Goal: Transaction & Acquisition: Obtain resource

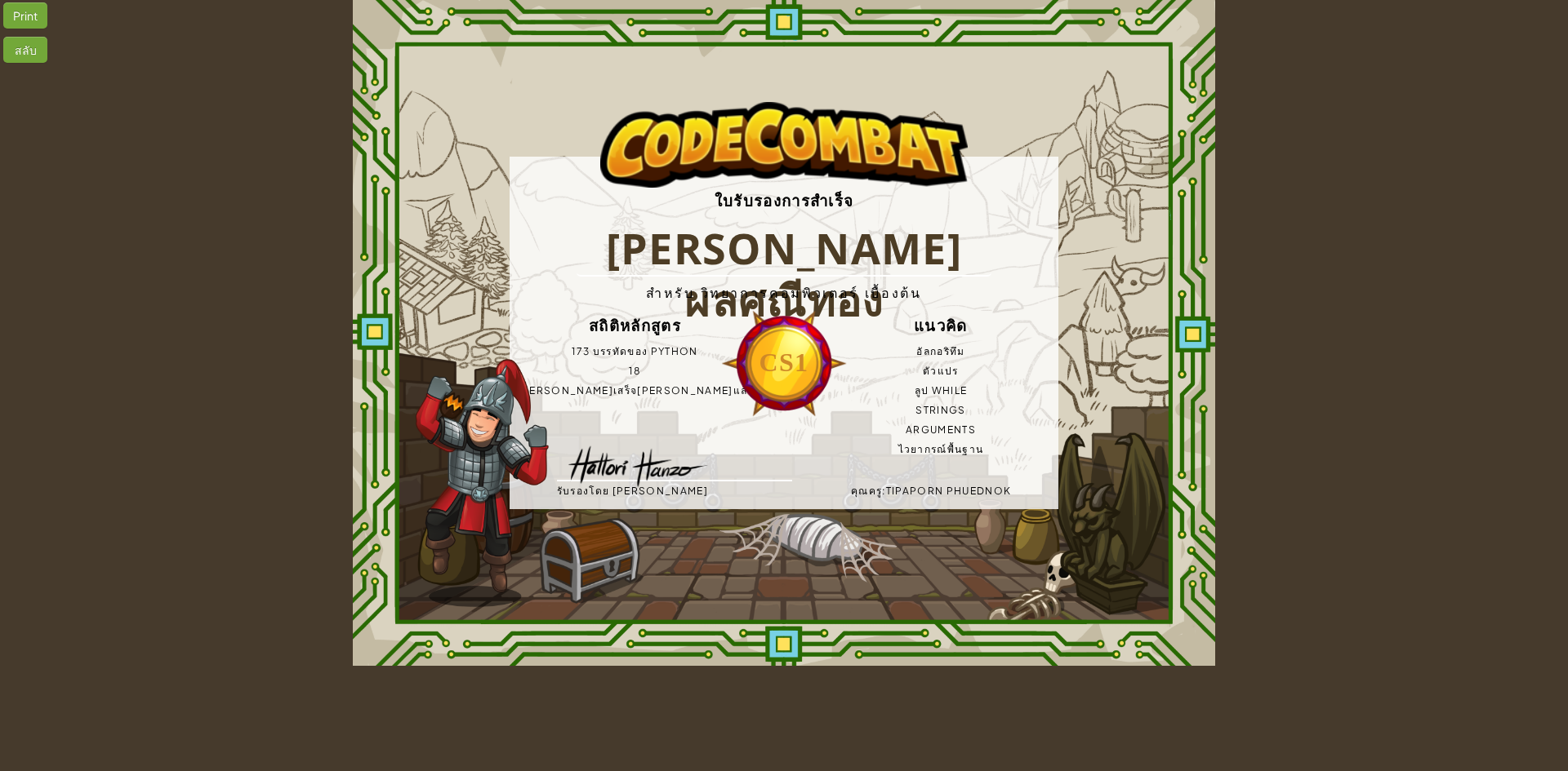
click at [467, 453] on img at bounding box center [482, 483] width 133 height 248
drag, startPoint x: 431, startPoint y: 284, endPoint x: 386, endPoint y: 227, distance: 72.6
click at [429, 283] on div "ใบรับรองการสำเร็จ [PERSON_NAME] ผลศณีทอง สำหรับ วิทยาการคอมพิวเตอร์ เบื้องต้น ส…" at bounding box center [784, 333] width 862 height 666
drag, startPoint x: 337, startPoint y: 46, endPoint x: 557, endPoint y: 107, distance: 228.3
click at [510, 83] on div "Print สลับ ใบรับรองการสำเร็จ [PERSON_NAME] ผลศณีทอง สำหรับ วิทยาการคอมพิวเตอร์ …" at bounding box center [784, 333] width 1568 height 666
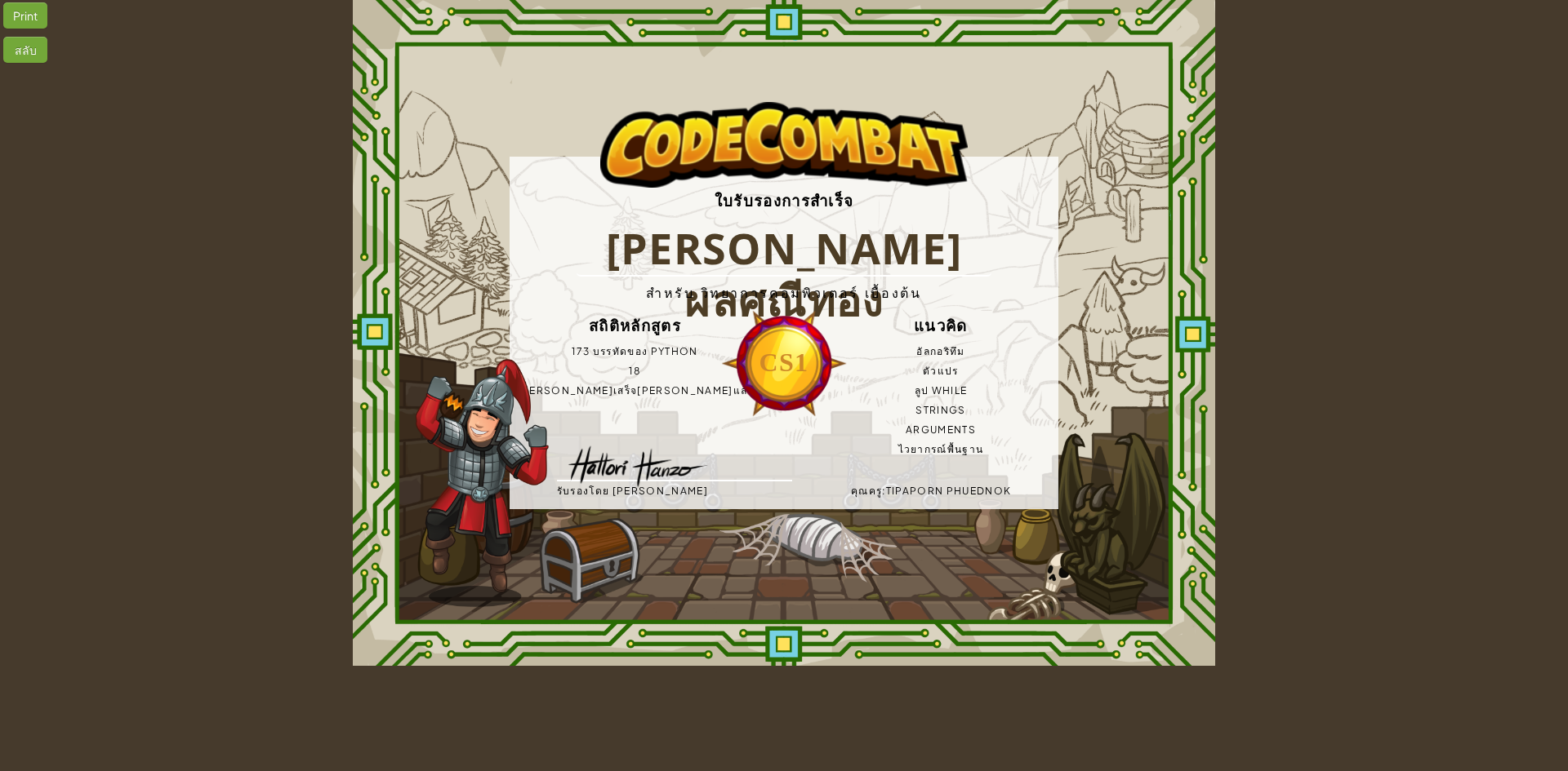
drag, startPoint x: 330, startPoint y: 10, endPoint x: 586, endPoint y: 89, distance: 267.9
click at [584, 85] on div "Print สลับ ใบรับรองการสำเร็จ [PERSON_NAME] ผลศณีทอง สำหรับ วิทยาการคอมพิวเตอร์ …" at bounding box center [784, 333] width 1568 height 666
drag, startPoint x: 283, startPoint y: 347, endPoint x: 1226, endPoint y: 363, distance: 943.1
click at [1149, 368] on div "Print สลับ ใบรับรองการสำเร็จ [PERSON_NAME] ผลศณีทอง สำหรับ วิทยาการคอมพิวเตอร์ …" at bounding box center [784, 333] width 1568 height 666
drag, startPoint x: 1228, startPoint y: 363, endPoint x: 1117, endPoint y: 483, distance: 163.5
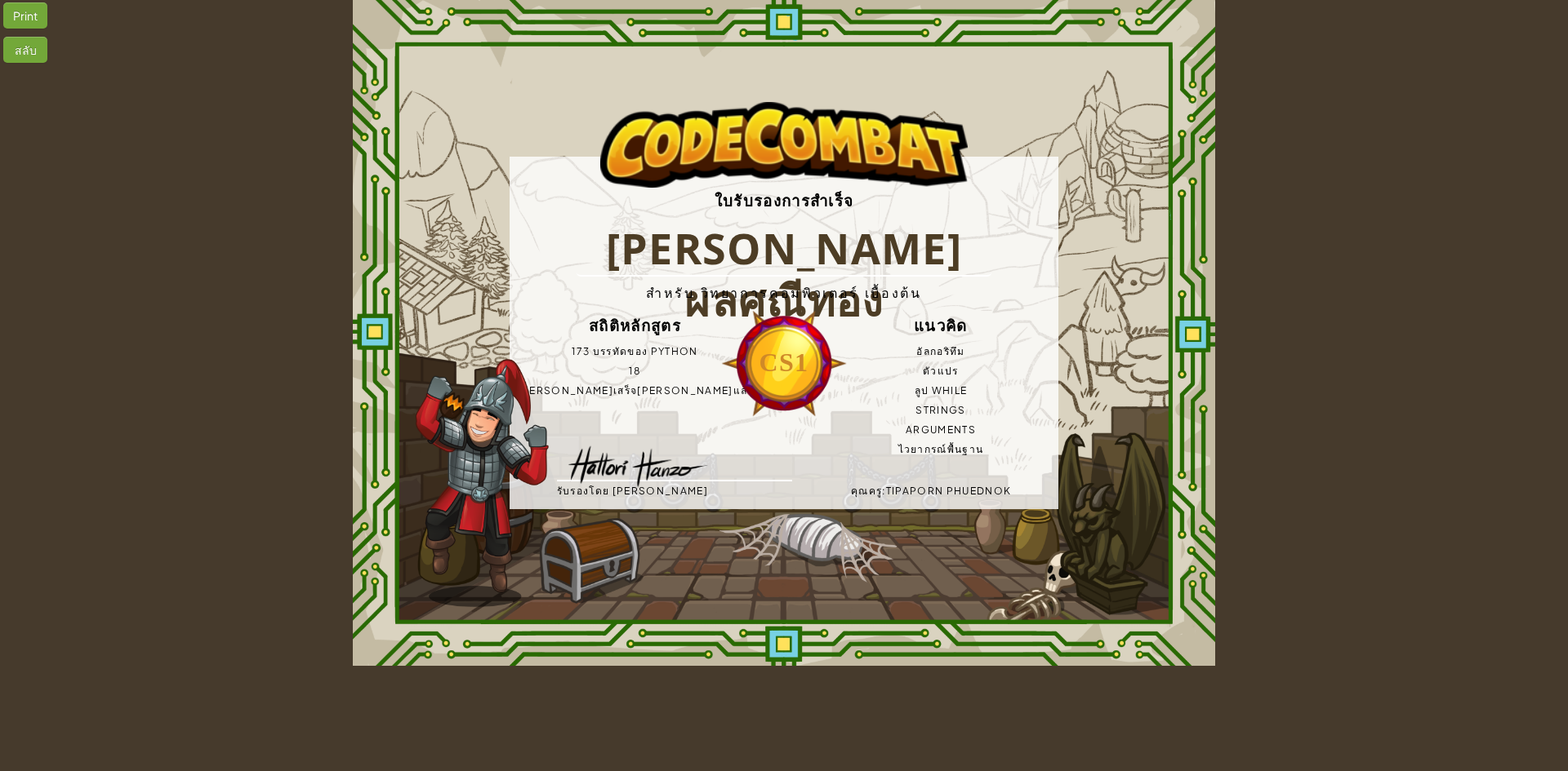
click at [1229, 366] on div "Print สลับ ใบรับรองการสำเร็จ [PERSON_NAME] ผลศณีทอง สำหรับ วิทยาการคอมพิวเตอร์ …" at bounding box center [784, 333] width 1568 height 666
click at [1567, 80] on div "Print สลับ ใบรับรองการสำเร็จ [PERSON_NAME] ผลศณีทอง สำหรับ วิทยาการคอมพิวเตอร์ …" at bounding box center [784, 333] width 1568 height 666
click at [1416, 615] on div "Print สลับ ใบรับรองการสำเร็จ [PERSON_NAME] ผลศณีทอง สำหรับ วิทยาการคอมพิวเตอร์ …" at bounding box center [784, 333] width 1568 height 666
drag, startPoint x: 1193, startPoint y: 647, endPoint x: 562, endPoint y: 711, distance: 634.2
click at [1093, 655] on div "Print สลับ ใบรับรองการสำเร็จ [PERSON_NAME] ผลศณีทอง สำหรับ วิทยาการคอมพิวเตอร์ …" at bounding box center [784, 333] width 1568 height 666
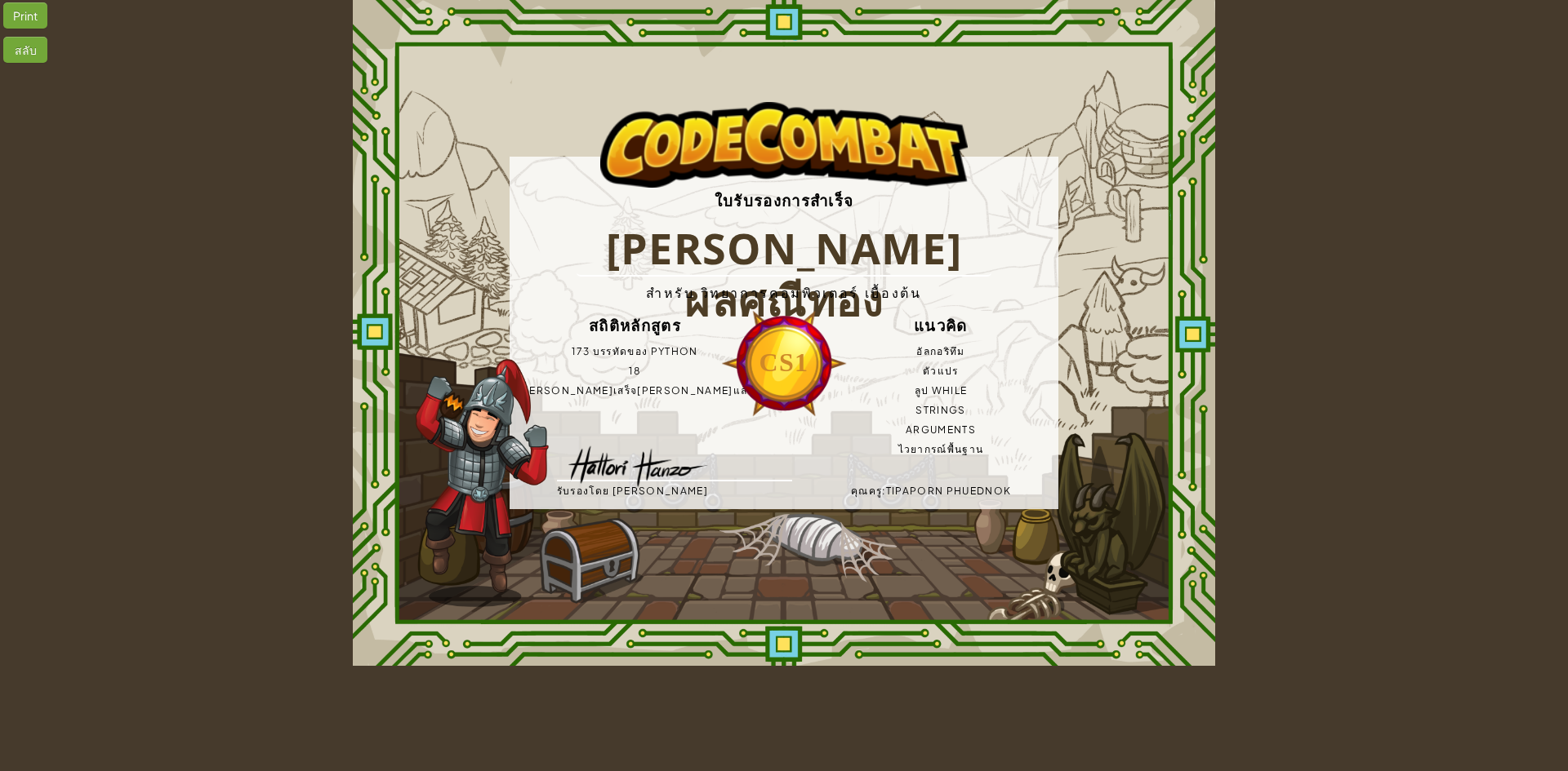
drag, startPoint x: 406, startPoint y: 243, endPoint x: 405, endPoint y: 230, distance: 13.0
click at [406, 243] on div "ใบรับรองการสำเร็จ [PERSON_NAME] ผลศณีทอง สำหรับ วิทยาการคอมพิวเตอร์ เบื้องต้น ส…" at bounding box center [784, 333] width 862 height 666
click at [1329, 289] on div "Print สลับ ใบรับรองการสำเร็จ [PERSON_NAME] ผลศณีทอง สำหรับ วิทยาการคอมพิวเตอร์ …" at bounding box center [784, 333] width 1568 height 666
drag, startPoint x: 1023, startPoint y: 434, endPoint x: 812, endPoint y: 684, distance: 327.1
click at [813, 666] on html "Print สลับ ใบรับรองการสำเร็จ [PERSON_NAME] ผลศณีทอง สำหรับ วิทยาการคอมพิวเตอร์ …" at bounding box center [784, 333] width 1568 height 666
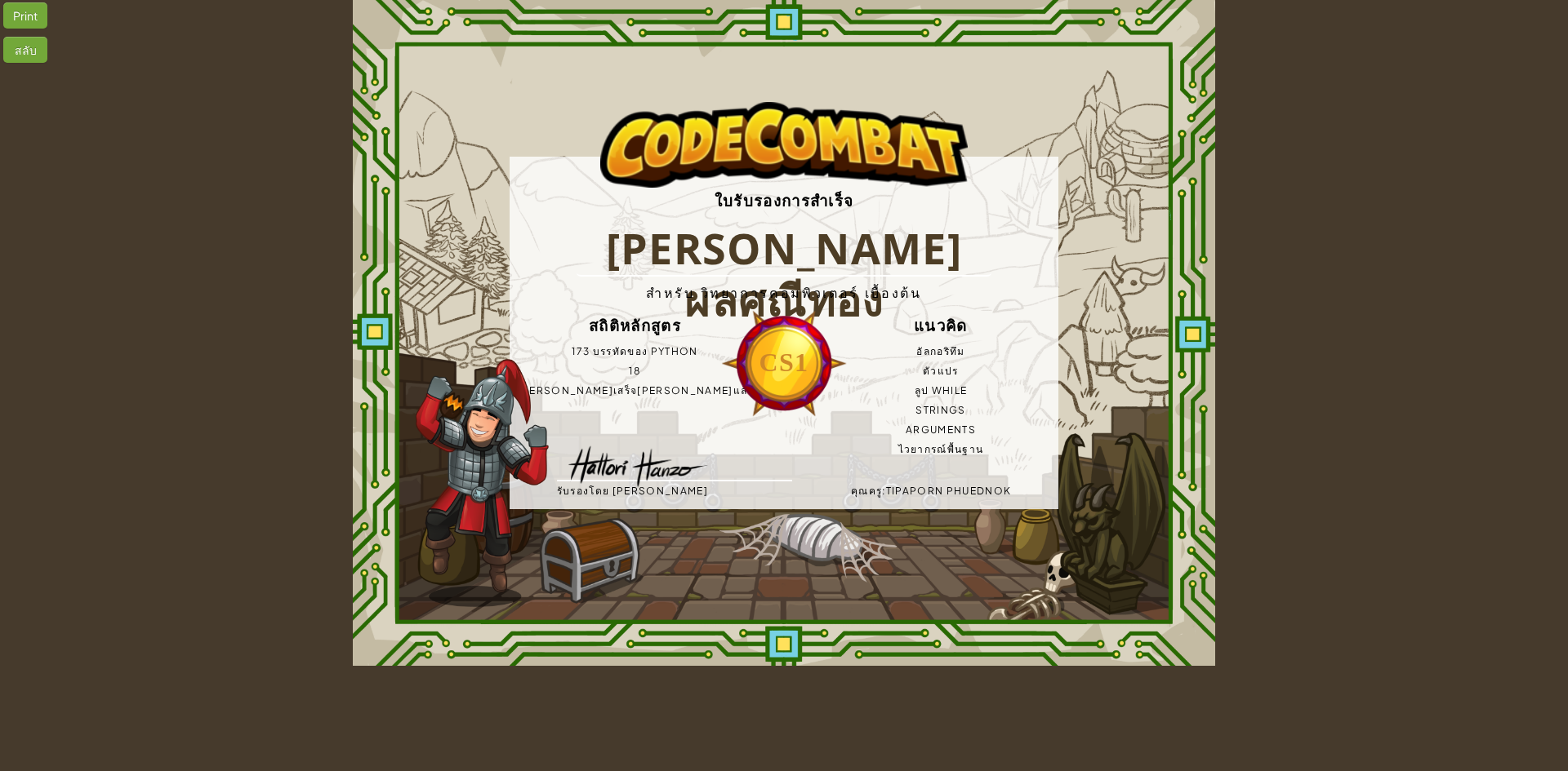
click at [27, 52] on div "สลับ" at bounding box center [25, 50] width 44 height 26
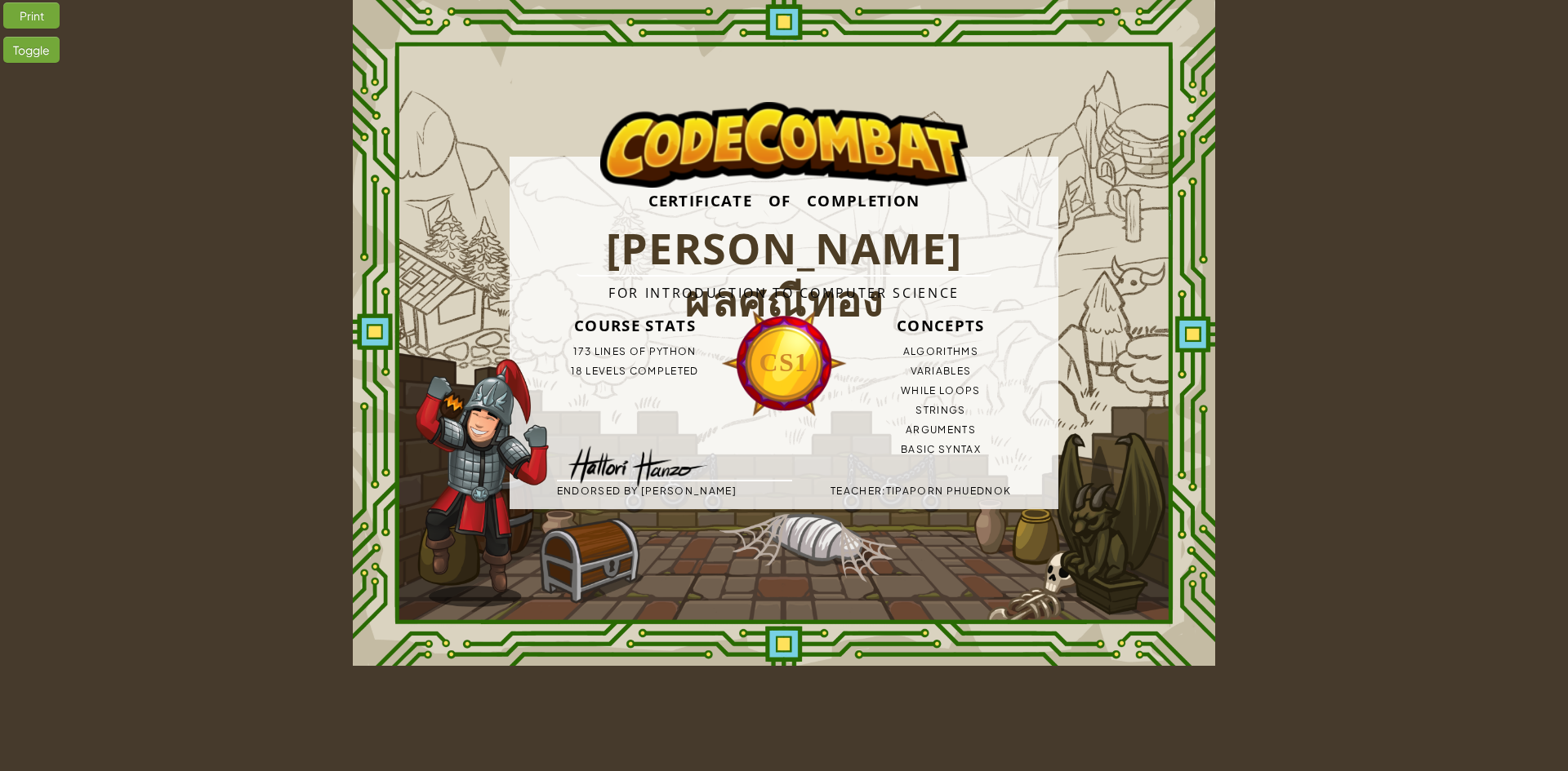
click at [32, 14] on div "Print" at bounding box center [31, 16] width 57 height 26
